Goal: Register for event/course

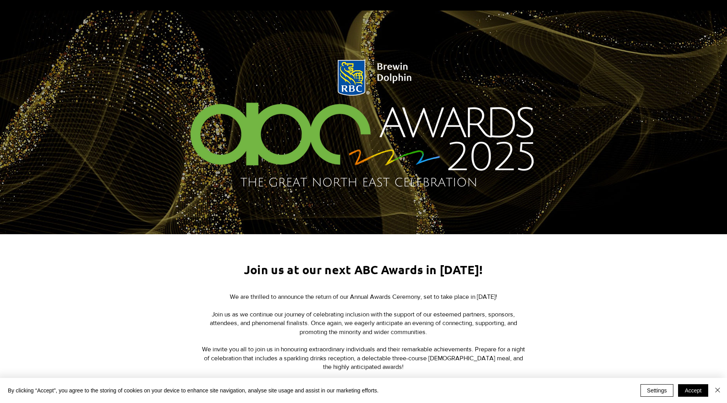
scroll to position [20, 0]
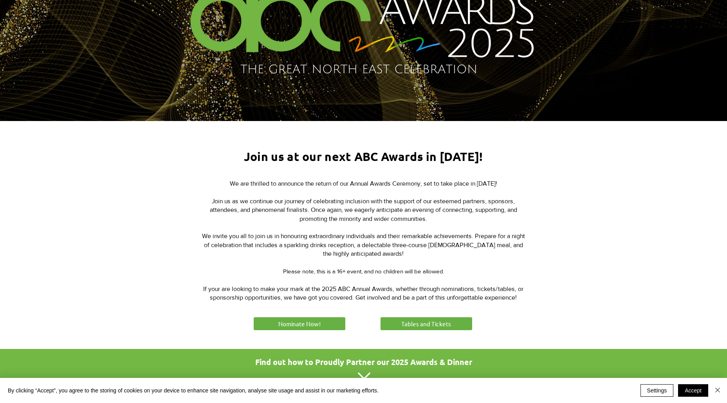
scroll to position [196, 0]
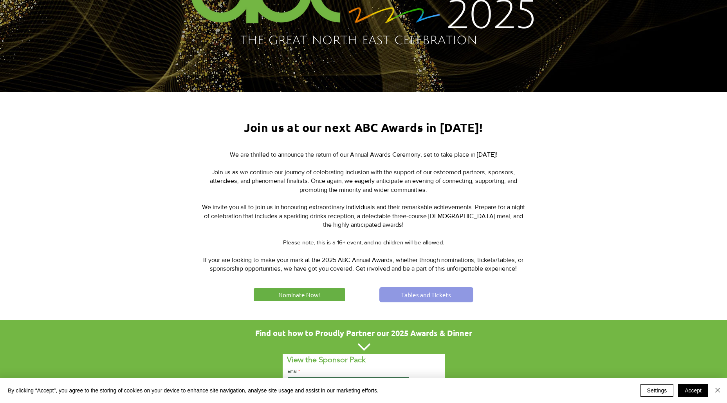
click at [418, 292] on span "Tables and Tickets" at bounding box center [426, 295] width 50 height 8
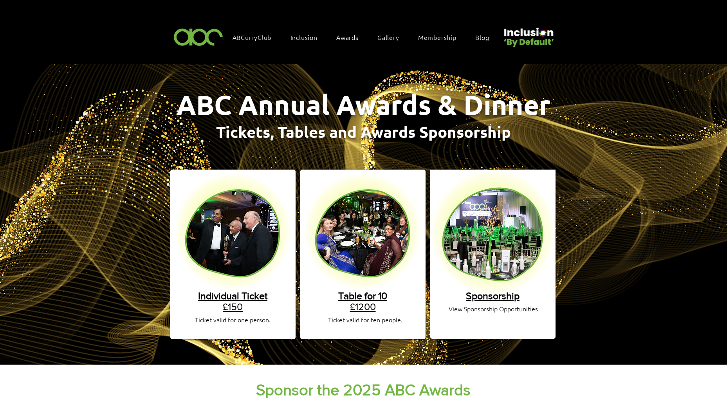
click at [691, 246] on img "main content" at bounding box center [363, 214] width 727 height 300
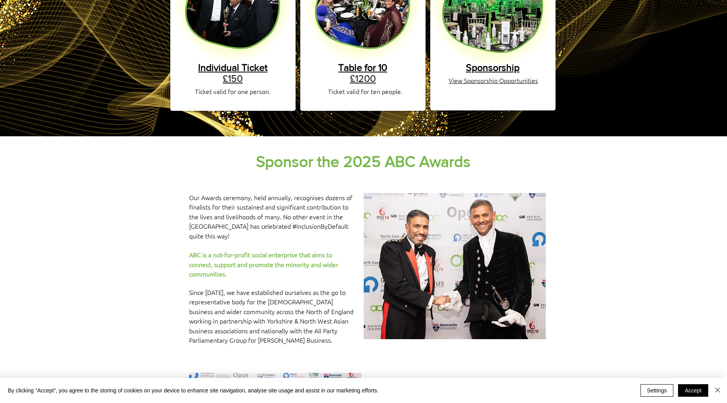
scroll to position [147, 0]
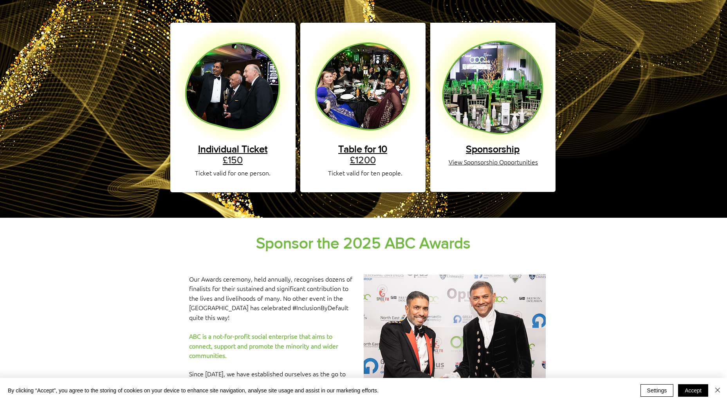
click at [235, 143] on span "Individual Ticket" at bounding box center [232, 148] width 69 height 11
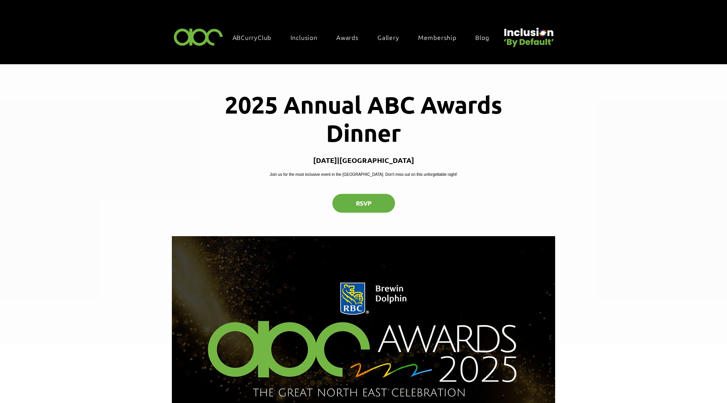
click at [408, 197] on div "2025 Annual ABC Awards Dinner [DATE] | [GEOGRAPHIC_DATA] us for the most inclus…" at bounding box center [363, 151] width 383 height 172
drag, startPoint x: 395, startPoint y: 190, endPoint x: 262, endPoint y: 165, distance: 134.7
click at [262, 165] on div "2025 Annual ABC Awards Dinner [DATE] | [GEOGRAPHIC_DATA] us for the most inclus…" at bounding box center [363, 151] width 383 height 172
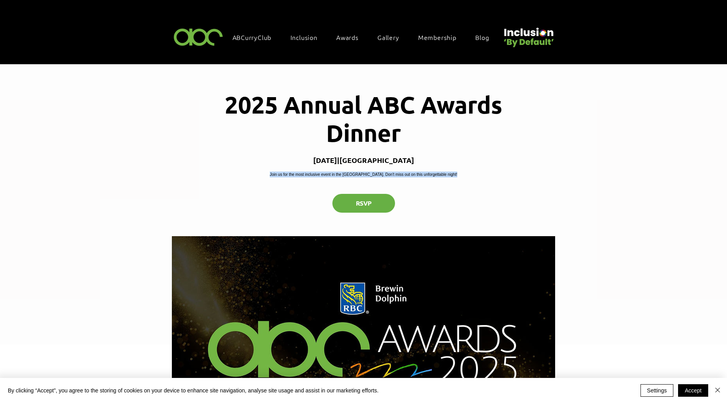
drag, startPoint x: 262, startPoint y: 165, endPoint x: 354, endPoint y: 182, distance: 93.2
click at [351, 177] on p "Join us for the most inclusive event in the [GEOGRAPHIC_DATA]. Don't miss out o…" at bounding box center [364, 175] width 188 height 6
drag, startPoint x: 413, startPoint y: 185, endPoint x: 299, endPoint y: 154, distance: 118.5
click at [299, 154] on div "2025 Annual ABC Awards Dinner Thu 09 Oct | Newcastle upon Tyne Join us for the …" at bounding box center [363, 151] width 383 height 172
drag, startPoint x: 299, startPoint y: 154, endPoint x: 372, endPoint y: 180, distance: 77.7
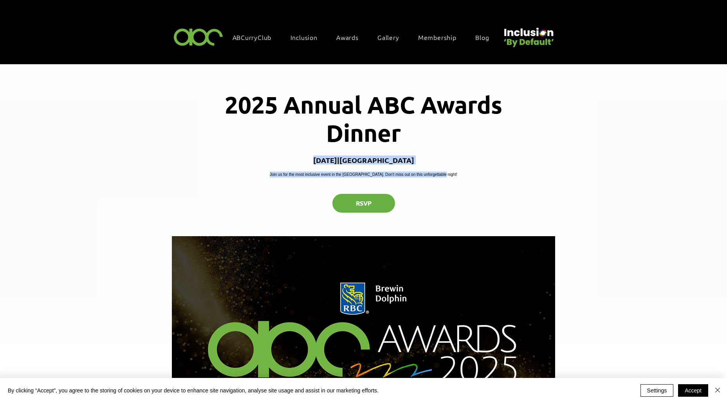
click at [372, 177] on p "Join us for the most inclusive event in the [GEOGRAPHIC_DATA]. Don't miss out o…" at bounding box center [364, 175] width 188 height 6
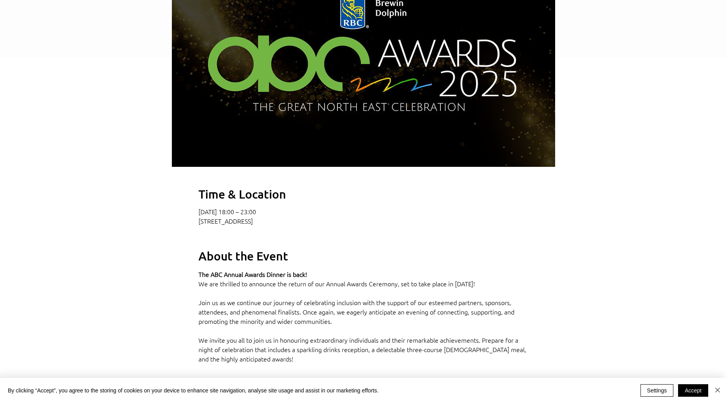
scroll to position [294, 0]
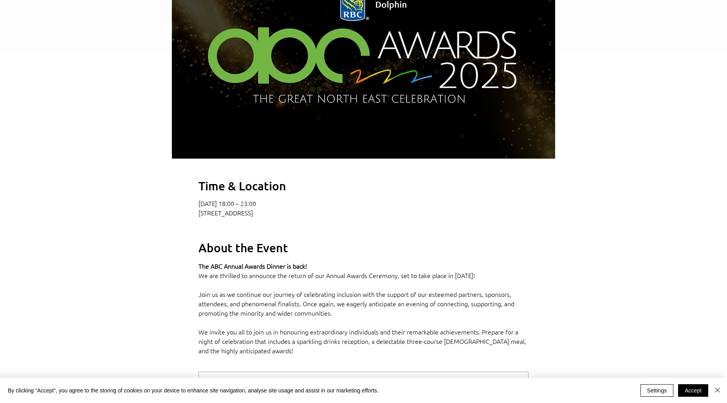
click at [429, 217] on p "[STREET_ADDRESS]" at bounding box center [364, 213] width 330 height 8
drag, startPoint x: 427, startPoint y: 225, endPoint x: 191, endPoint y: 223, distance: 235.4
click at [191, 223] on div "Time & Location [DATE] 18:00 – 23:00 [STREET_ADDRESS] About the Event The ABC A…" at bounding box center [363, 359] width 383 height 362
drag, startPoint x: 191, startPoint y: 223, endPoint x: 244, endPoint y: 228, distance: 53.1
click at [244, 228] on div "Time & Location [DATE] 18:00 – 23:00 [STREET_ADDRESS] About the Event The ABC A…" at bounding box center [363, 359] width 383 height 362
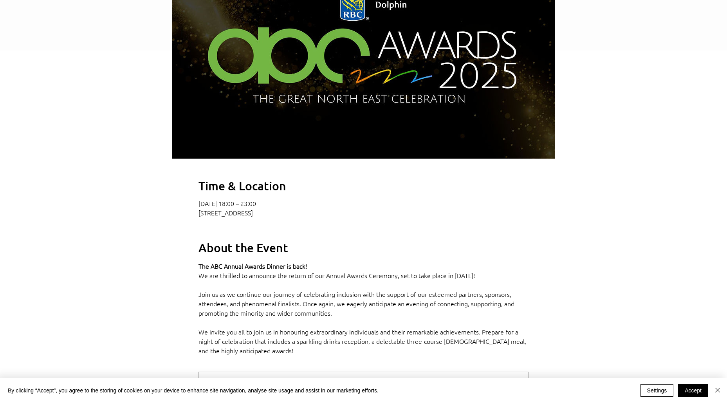
drag, startPoint x: 416, startPoint y: 219, endPoint x: 407, endPoint y: 221, distance: 9.2
click at [407, 217] on div "09 Oct 2025, 18:00 – 23:00 Newcastle upon Tyne, High Gosforth Park, Newcastle u…" at bounding box center [364, 207] width 330 height 17
drag, startPoint x: 407, startPoint y: 221, endPoint x: 396, endPoint y: 225, distance: 11.6
click at [395, 217] on p "[STREET_ADDRESS]" at bounding box center [364, 213] width 330 height 8
click at [400, 217] on p "[STREET_ADDRESS]" at bounding box center [364, 213] width 330 height 8
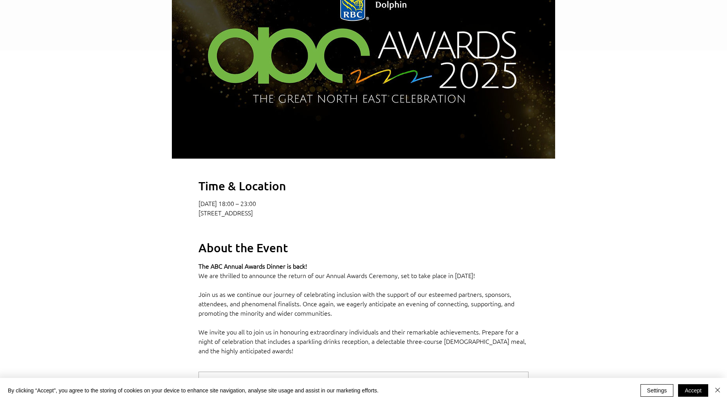
click at [392, 217] on p "[STREET_ADDRESS]" at bounding box center [364, 213] width 330 height 8
click at [387, 231] on div "Time & Location [DATE] 18:00 – 23:00 [STREET_ADDRESS] About the Event The ABC A…" at bounding box center [363, 359] width 383 height 362
click at [372, 237] on div "Time & Location [DATE] 18:00 – 23:00 [STREET_ADDRESS] About the Event The ABC A…" at bounding box center [363, 359] width 383 height 362
drag, startPoint x: 380, startPoint y: 225, endPoint x: 403, endPoint y: 226, distance: 23.5
click at [403, 217] on p "[STREET_ADDRESS]" at bounding box center [364, 213] width 330 height 8
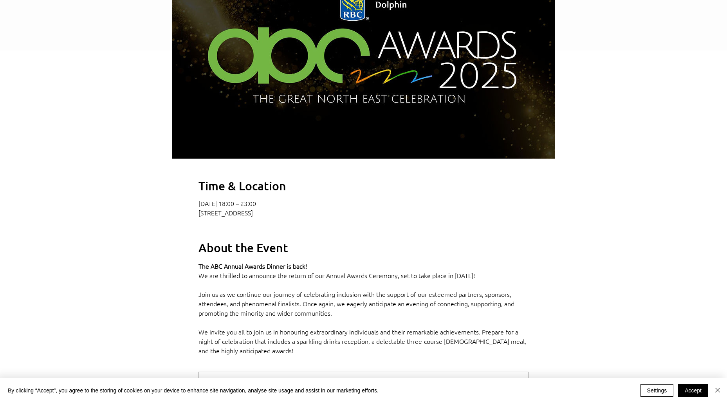
copy p "NE3 5HN"
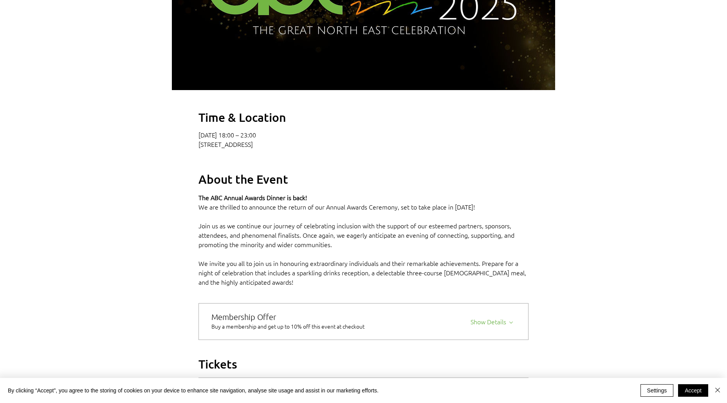
click at [536, 232] on div "Time & Location [DATE] 18:00 – 23:00 [STREET_ADDRESS] About the Event The ABC A…" at bounding box center [363, 291] width 383 height 362
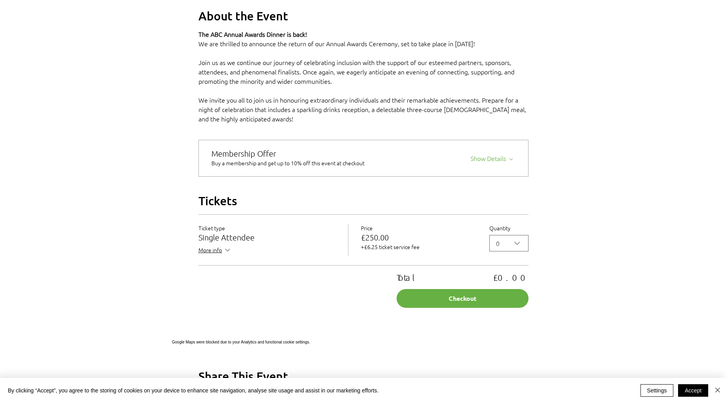
scroll to position [539, 0]
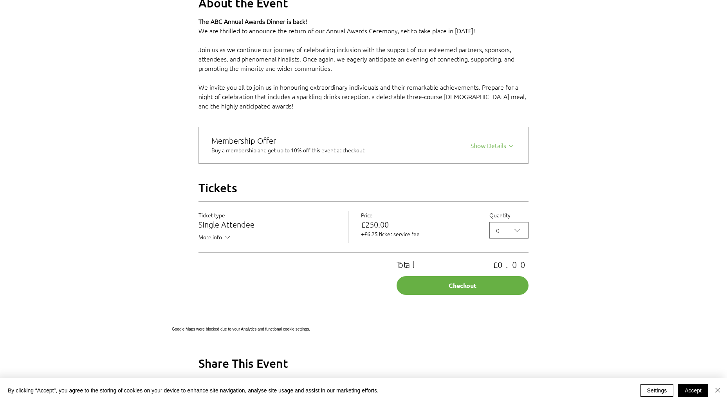
click at [219, 243] on div "Ticket type Single Attendee More info For one person in attendance" at bounding box center [274, 227] width 150 height 32
click at [218, 243] on span "More info" at bounding box center [215, 238] width 33 height 10
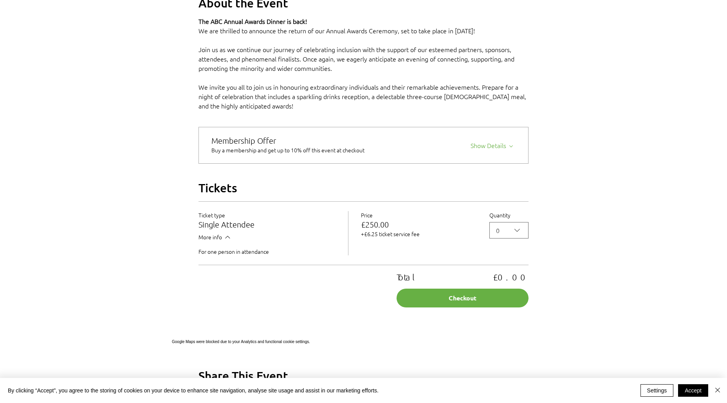
click at [218, 243] on span "More info" at bounding box center [215, 238] width 33 height 10
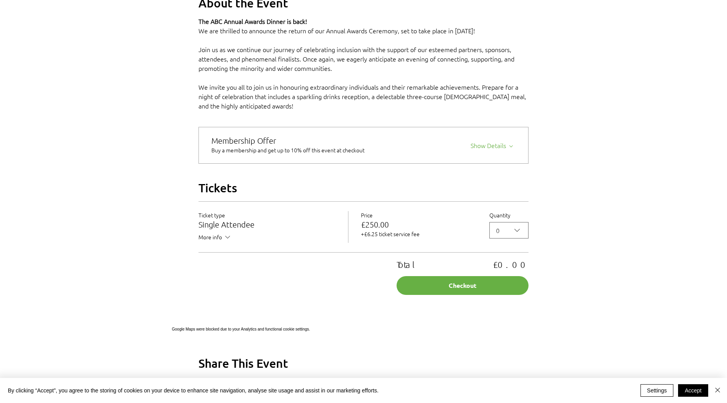
click at [220, 243] on span "More info" at bounding box center [215, 238] width 33 height 10
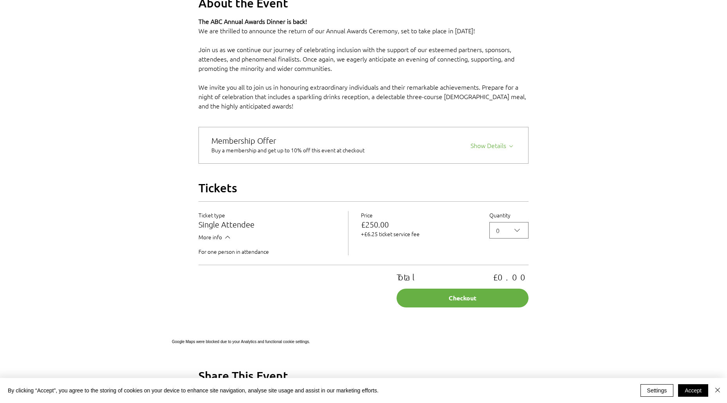
click at [220, 243] on span "More info" at bounding box center [215, 238] width 33 height 10
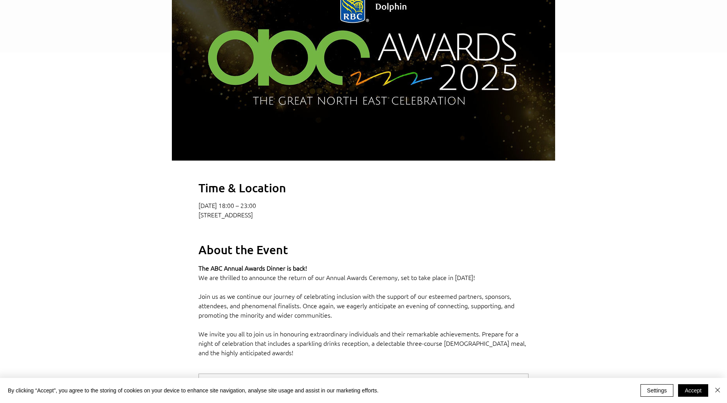
scroll to position [274, 0]
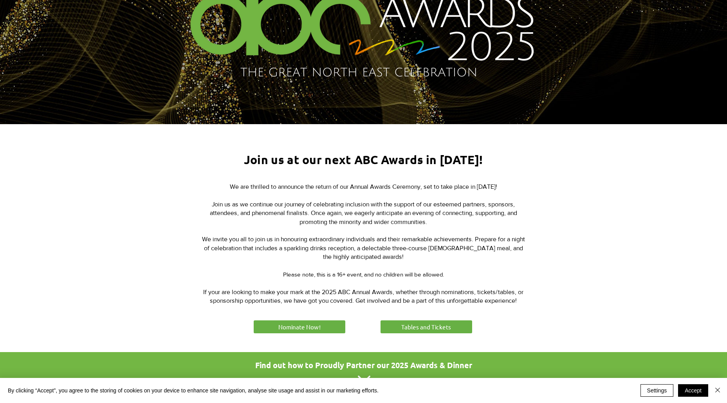
scroll to position [166, 0]
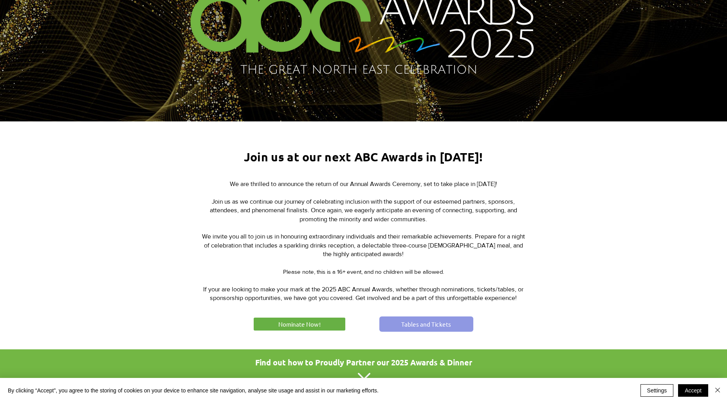
click at [400, 322] on link "Tables and Tickets" at bounding box center [427, 323] width 94 height 15
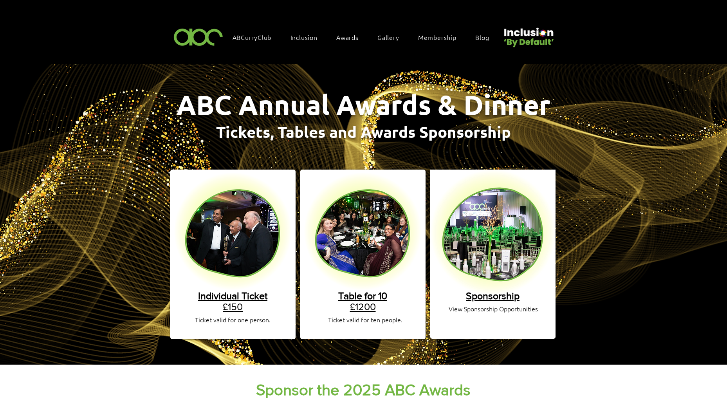
click at [253, 290] on span "Individual Ticket" at bounding box center [232, 295] width 69 height 11
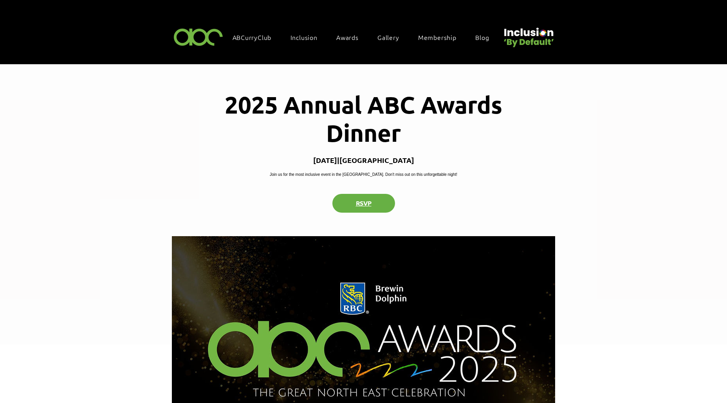
click at [373, 213] on button "RSVP" at bounding box center [364, 203] width 63 height 19
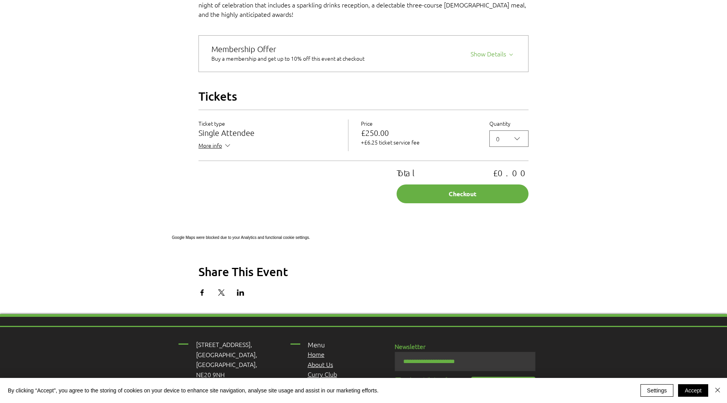
click at [374, 215] on div "Time & Location [DATE] 18:00 – 23:00 [STREET_ADDRESS] About the Event The ABC A…" at bounding box center [363, 78] width 383 height 472
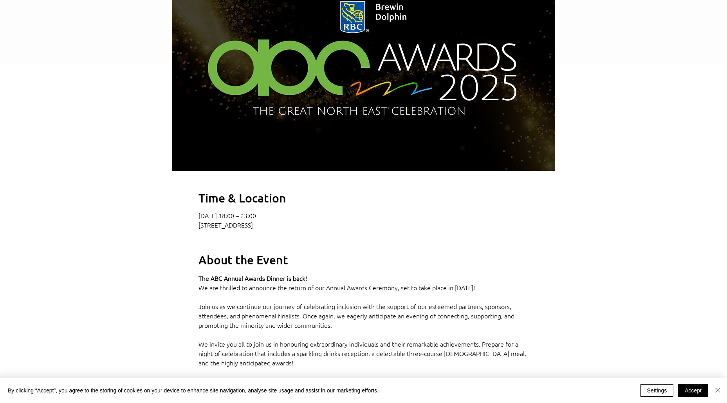
scroll to position [266, 0]
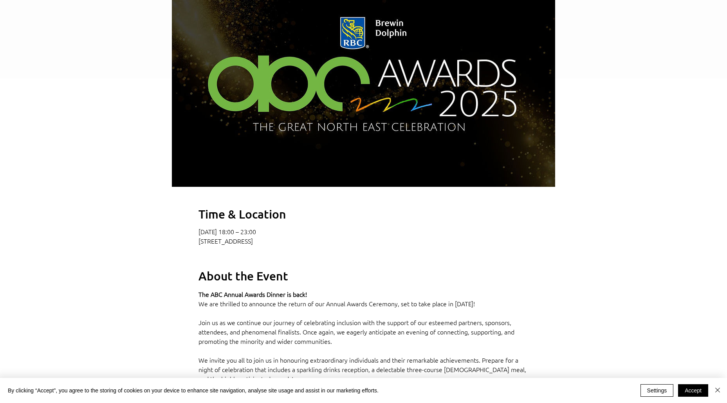
drag, startPoint x: 403, startPoint y: 254, endPoint x: 378, endPoint y: 253, distance: 25.1
click at [378, 245] on p "[STREET_ADDRESS]" at bounding box center [364, 241] width 330 height 8
drag, startPoint x: 378, startPoint y: 253, endPoint x: 273, endPoint y: 253, distance: 105.0
click at [302, 256] on div "Time & Location [DATE] 18:00 – 23:00 [STREET_ADDRESS] About the Event The ABC A…" at bounding box center [363, 387] width 383 height 362
drag, startPoint x: 199, startPoint y: 254, endPoint x: 403, endPoint y: 254, distance: 204.1
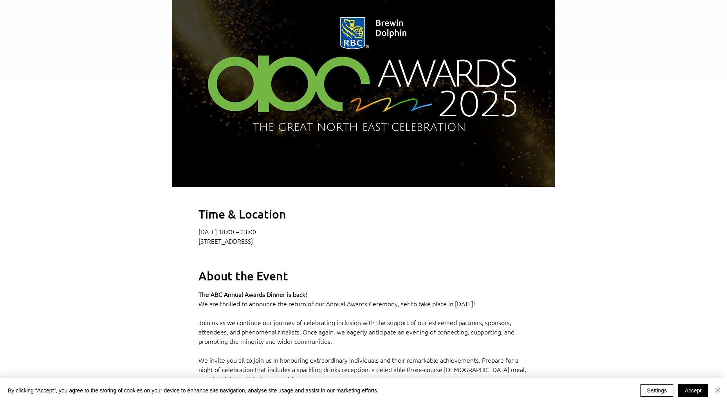
click at [403, 245] on p "[STREET_ADDRESS]" at bounding box center [364, 241] width 330 height 8
copy p "[STREET_ADDRESS]"
click at [97, 165] on div "2025 Annual ABC Awards Dinner" at bounding box center [363, 238] width 727 height 879
